Goal: Information Seeking & Learning: Learn about a topic

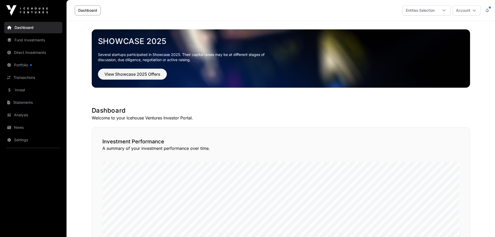
click at [32, 43] on link "Fund Investments" at bounding box center [33, 39] width 58 height 11
click at [35, 40] on link "Fund Investments" at bounding box center [33, 39] width 58 height 11
click at [35, 41] on link "Fund Investments" at bounding box center [33, 39] width 58 height 11
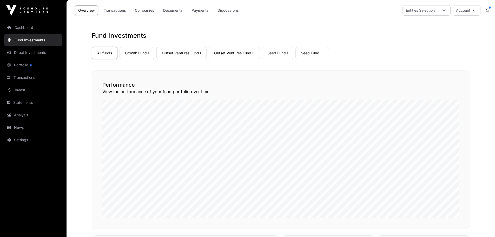
click at [223, 50] on link "Outset Ventures Fund II" at bounding box center [234, 53] width 51 height 12
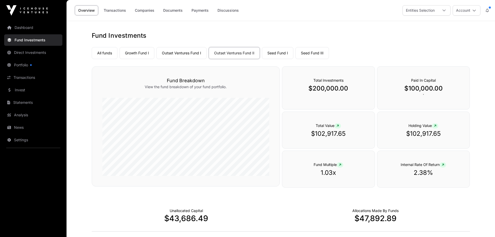
click at [121, 12] on link "Transactions" at bounding box center [114, 10] width 29 height 10
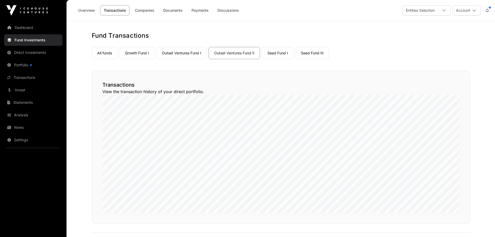
click at [152, 12] on link "Companies" at bounding box center [145, 10] width 26 height 10
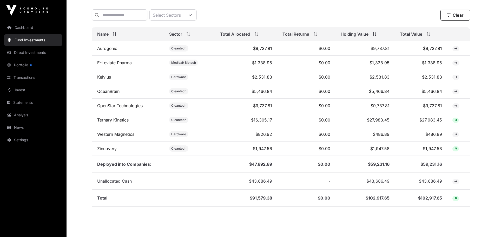
scroll to position [208, 0]
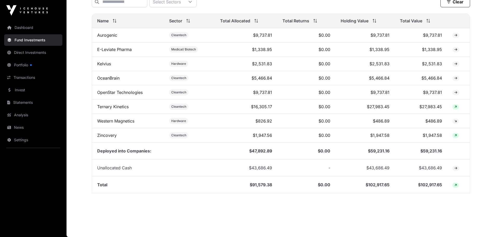
click at [109, 124] on link "Western Magnetics" at bounding box center [115, 120] width 37 height 5
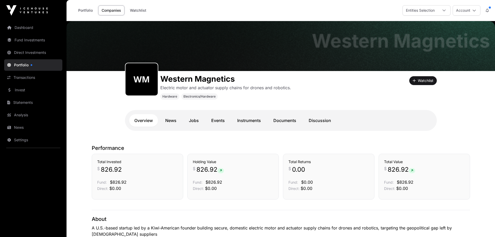
click at [88, 11] on link "Portfolio" at bounding box center [85, 10] width 21 height 10
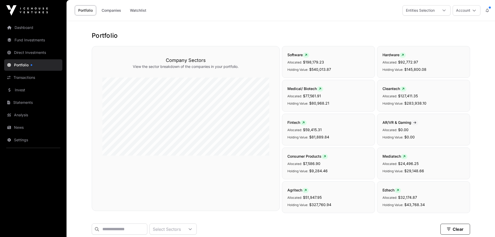
click at [28, 41] on link "Fund Investments" at bounding box center [33, 39] width 58 height 11
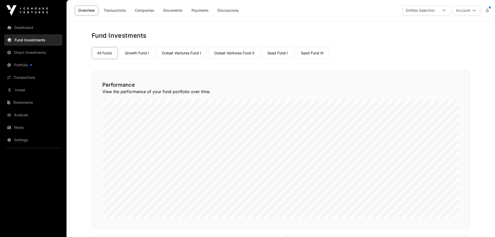
click at [239, 54] on link "Outset Ventures Fund II" at bounding box center [234, 53] width 51 height 12
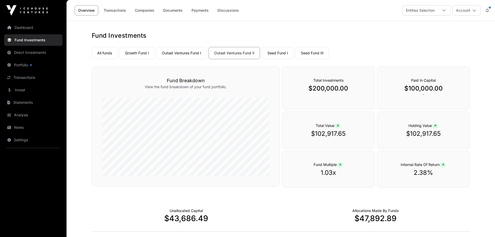
click at [145, 11] on link "Companies" at bounding box center [145, 10] width 26 height 10
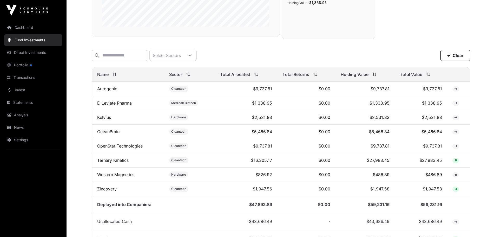
scroll to position [182, 0]
